Goal: Transaction & Acquisition: Purchase product/service

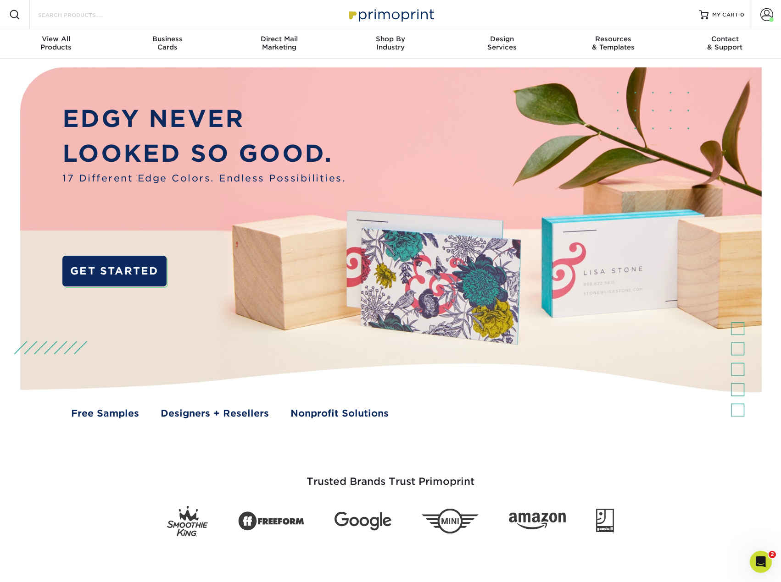
click at [57, 15] on input "Search Products" at bounding box center [81, 14] width 89 height 11
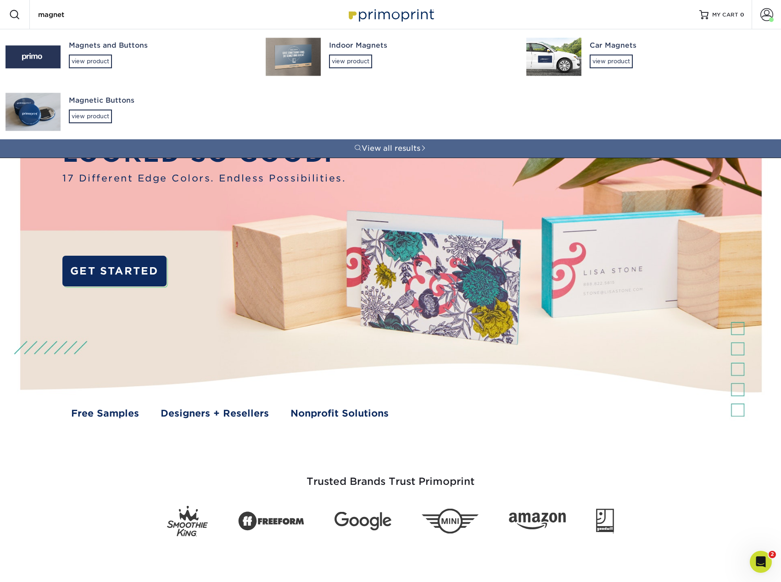
type input "magnet"
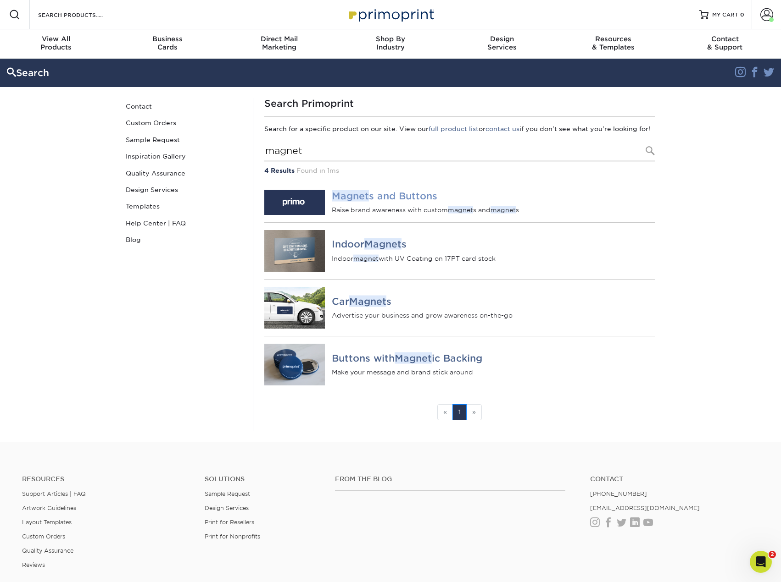
click at [291, 213] on img at bounding box center [294, 202] width 61 height 25
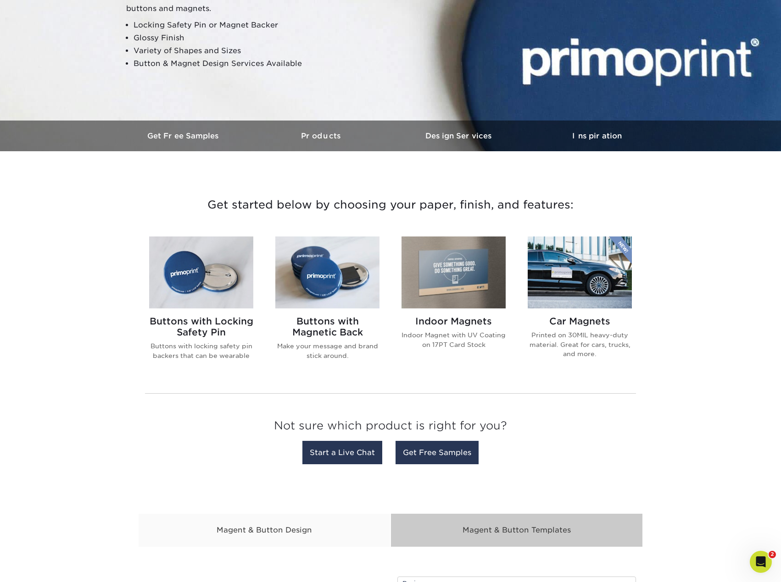
scroll to position [183, 0]
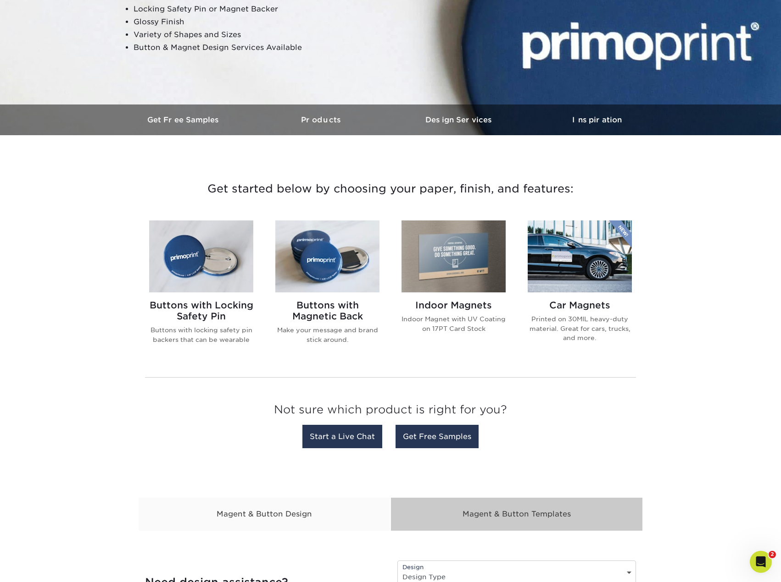
drag, startPoint x: 465, startPoint y: 251, endPoint x: 464, endPoint y: 247, distance: 4.7
click at [463, 250] on img at bounding box center [453, 257] width 104 height 72
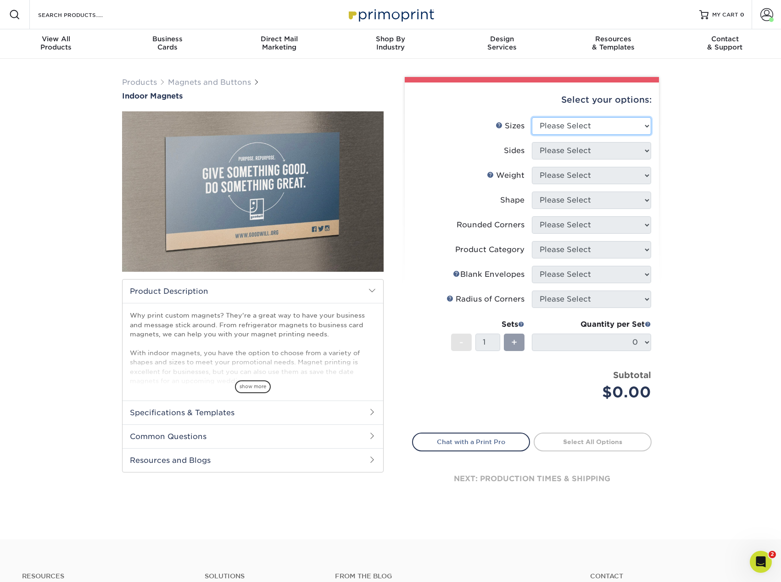
click at [648, 125] on select "Please Select 2" x 3.5" 2.5" x 3.5" 3" x 4" 3.5" x 8.5" 4" x 6" 4" x 7" 4" x 8"…" at bounding box center [591, 125] width 119 height 17
select select "2.00x3.50"
click at [532, 117] on select "Please Select 2" x 3.5" 2.5" x 3.5" 3" x 4" 3.5" x 8.5" 4" x 6" 4" x 7" 4" x 8"…" at bounding box center [591, 125] width 119 height 17
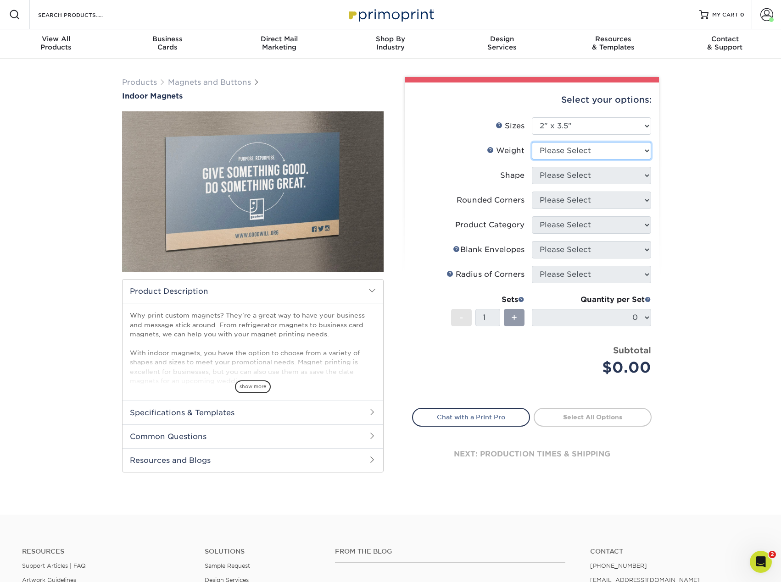
click at [647, 151] on select "Please Select MAGNET" at bounding box center [591, 150] width 119 height 17
select select "MAGNET"
click at [532, 142] on select "Please Select MAGNET" at bounding box center [591, 150] width 119 height 17
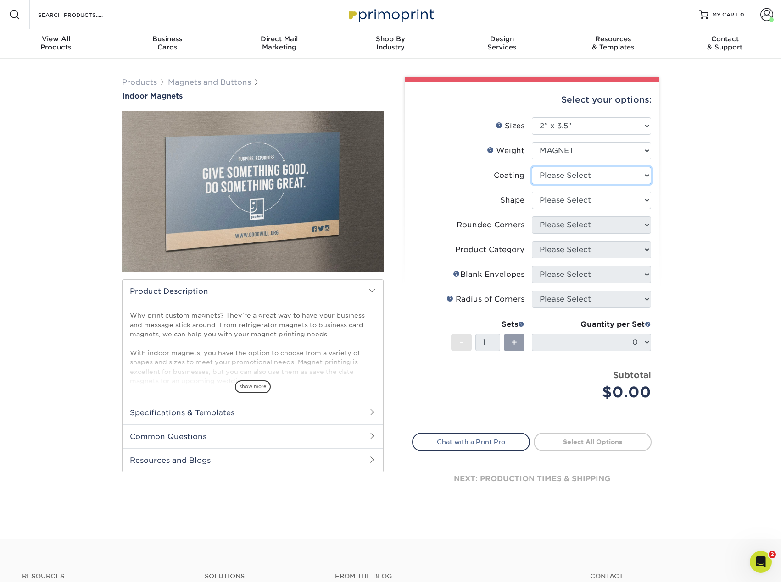
click at [646, 176] on select at bounding box center [591, 175] width 119 height 17
select select "1e8116af-acfc-44b1-83dc-8181aa338834"
click at [532, 167] on select at bounding box center [591, 175] width 119 height 17
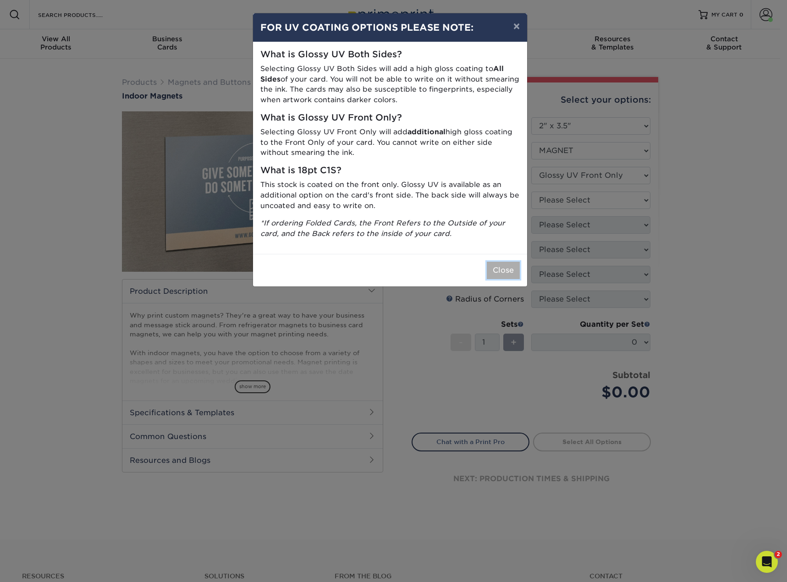
click at [493, 269] on button "Close" at bounding box center [503, 270] width 33 height 17
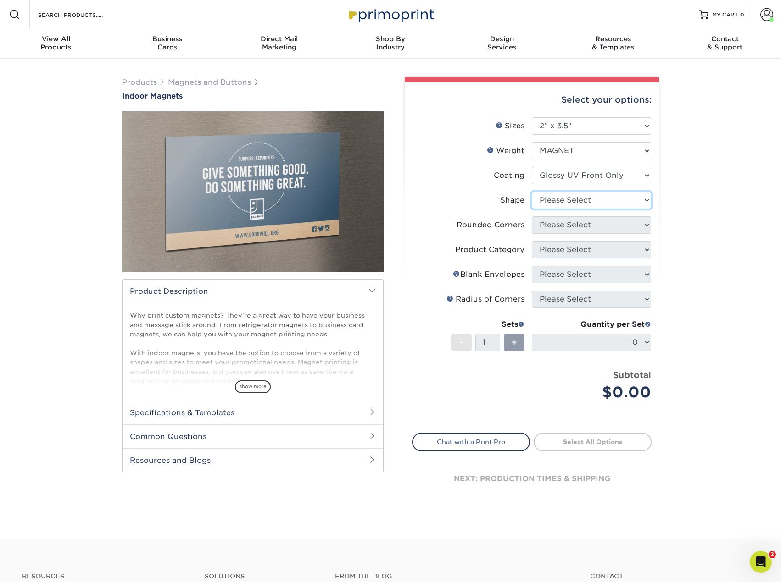
click at [647, 202] on select "Please Select Standard Oval" at bounding box center [591, 200] width 119 height 17
select select "standard"
click at [532, 192] on select "Please Select Standard Oval" at bounding box center [591, 200] width 119 height 17
click at [644, 227] on select "Please Select Yes - Round 4 Corners No" at bounding box center [591, 224] width 119 height 17
select select "7672df9e-0e0a-464d-8e1f-920c575e4da3"
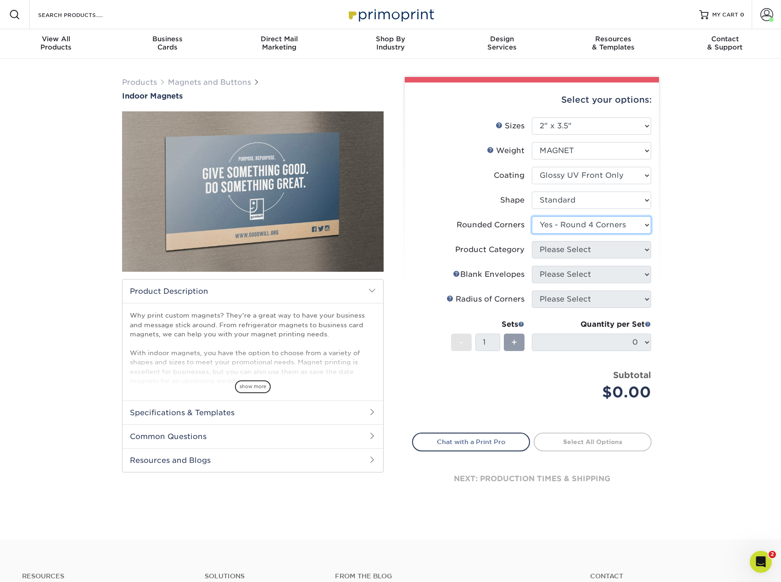
click at [532, 216] on select "Please Select Yes - Round 4 Corners No" at bounding box center [591, 224] width 119 height 17
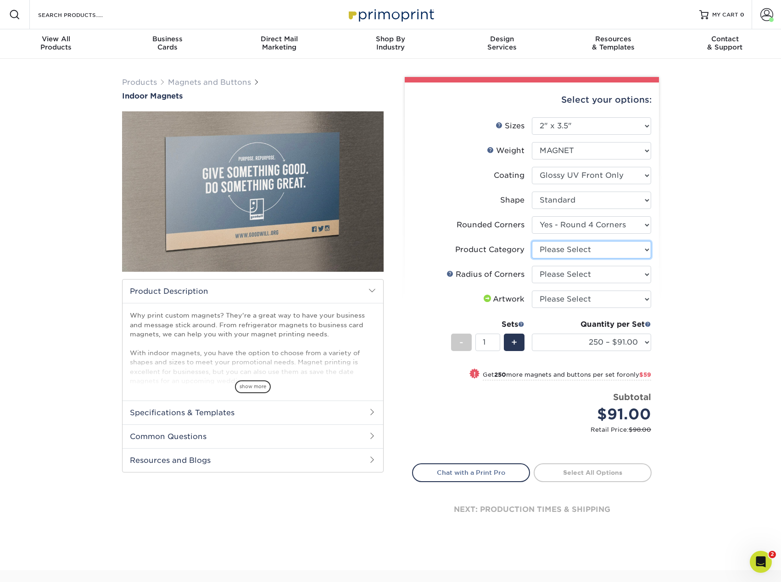
click at [647, 249] on select "Please Select Standard Magnets" at bounding box center [591, 249] width 119 height 17
select select "94f3b56e-8c08-41aa-8555-5876b16679e9"
click at [532, 241] on select "Please Select Standard Magnets" at bounding box center [591, 249] width 119 height 17
click at [644, 272] on select "Please Select Rounded 1/8" Rounded 1/4"" at bounding box center [591, 274] width 119 height 17
select select "589680c7-ee9a-431b-9d12-d7aeb1386a97"
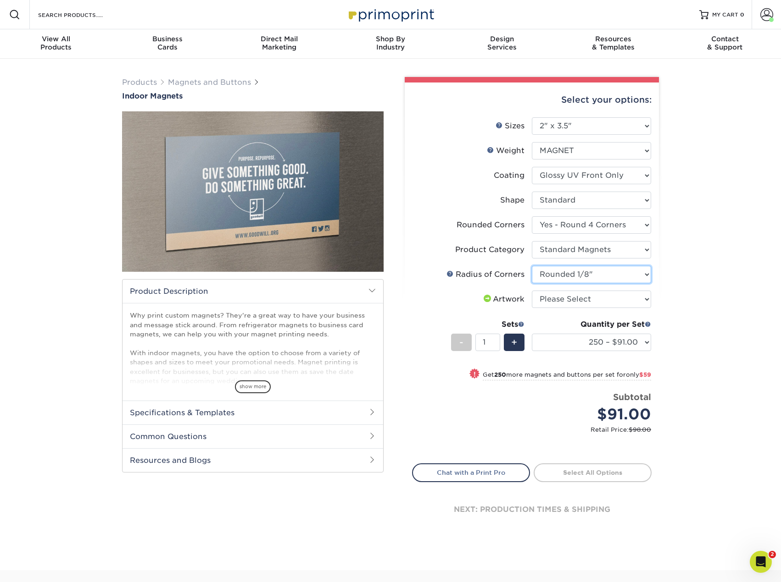
click at [532, 266] on select "Please Select Rounded 1/8" Rounded 1/4"" at bounding box center [591, 274] width 119 height 17
click at [647, 341] on select "250 – $91.00 500 – $150.00 1000 – $250.00 2000 – $470.00 5000 – $962.00" at bounding box center [591, 342] width 119 height 17
click at [532, 334] on select "250 – $91.00 500 – $150.00 1000 – $250.00 2000 – $470.00 5000 – $962.00" at bounding box center [591, 342] width 119 height 17
click at [644, 342] on select "250 – $91.00 500 – $150.00 1000 – $250.00 2000 – $470.00 5000 – $962.00" at bounding box center [591, 342] width 119 height 17
click at [532, 334] on select "250 – $91.00 500 – $150.00 1000 – $250.00 2000 – $470.00 5000 – $962.00" at bounding box center [591, 342] width 119 height 17
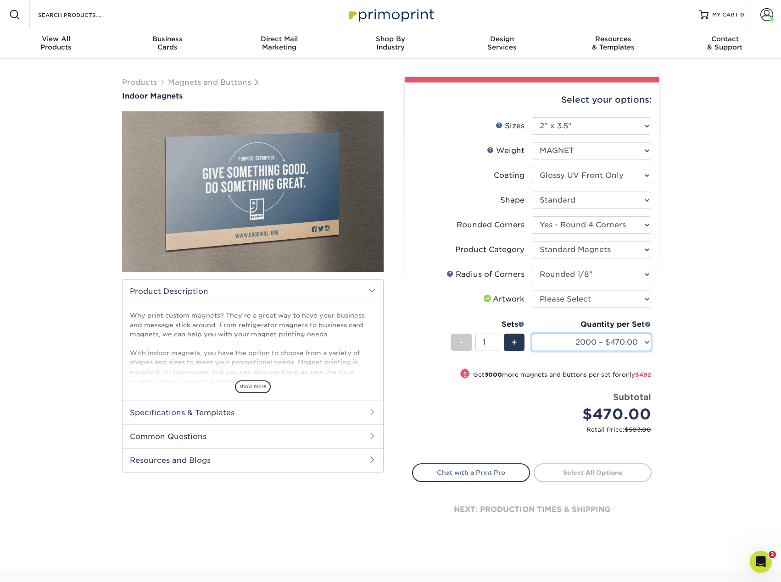
click at [646, 343] on select "250 – $91.00 500 – $150.00 1000 – $250.00 2000 – $470.00 5000 – $962.00" at bounding box center [591, 342] width 119 height 17
click at [532, 334] on select "250 – $91.00 500 – $150.00 1000 – $250.00 2000 – $470.00 5000 – $962.00" at bounding box center [591, 342] width 119 height 17
click at [722, 194] on div "Products Magnets and Buttons Indoor Magnets" at bounding box center [390, 315] width 781 height 512
click at [647, 342] on select "250 – $91.00 500 – $150.00 1000 – $250.00 2000 – $470.00 5000 – $962.00" at bounding box center [591, 342] width 119 height 17
click at [532, 334] on select "250 – $91.00 500 – $150.00 1000 – $250.00 2000 – $470.00 5000 – $962.00" at bounding box center [591, 342] width 119 height 17
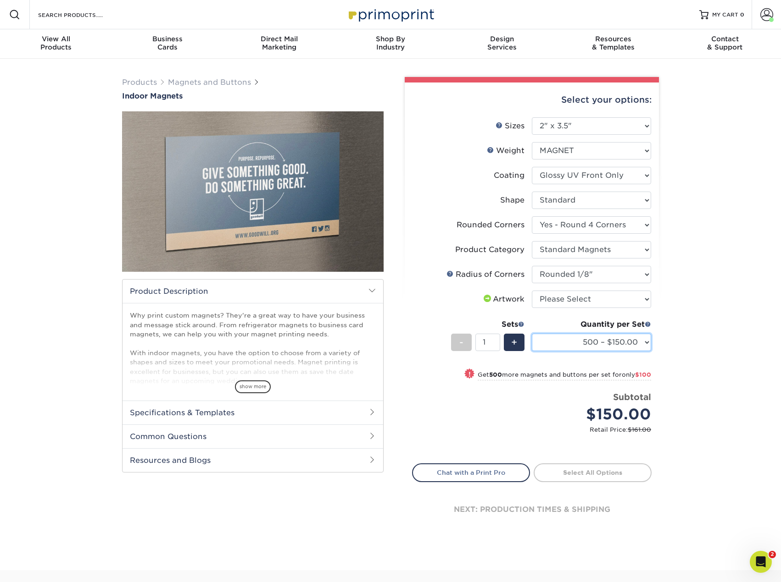
click at [647, 341] on select "250 – $91.00 500 – $150.00 1000 – $250.00 2000 – $470.00 5000 – $962.00" at bounding box center [591, 342] width 119 height 17
click at [532, 334] on select "250 – $91.00 500 – $150.00 1000 – $250.00 2000 – $470.00 5000 – $962.00" at bounding box center [591, 342] width 119 height 17
click at [646, 340] on select "250 – $91.00 500 – $150.00 1000 – $250.00 2000 – $470.00 5000 – $962.00" at bounding box center [591, 342] width 119 height 17
click at [647, 342] on select "250 – $91.00 500 – $150.00 1000 – $250.00 2000 – $470.00 5000 – $962.00" at bounding box center [591, 342] width 119 height 17
click at [698, 353] on div "Products Magnets and Buttons Indoor Magnets" at bounding box center [390, 315] width 781 height 512
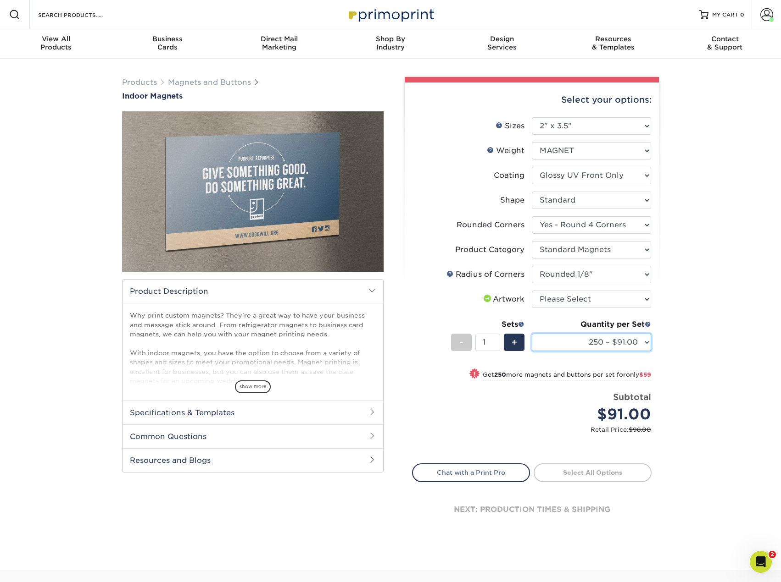
click at [646, 342] on select "250 – $91.00 500 – $150.00 1000 – $250.00 2000 – $470.00 5000 – $962.00" at bounding box center [591, 342] width 119 height 17
select select "1000 – $250.00"
click at [532, 334] on select "250 – $91.00 500 – $150.00 1000 – $250.00 2000 – $470.00 5000 – $962.00" at bounding box center [591, 342] width 119 height 17
